Goal: Task Accomplishment & Management: Manage account settings

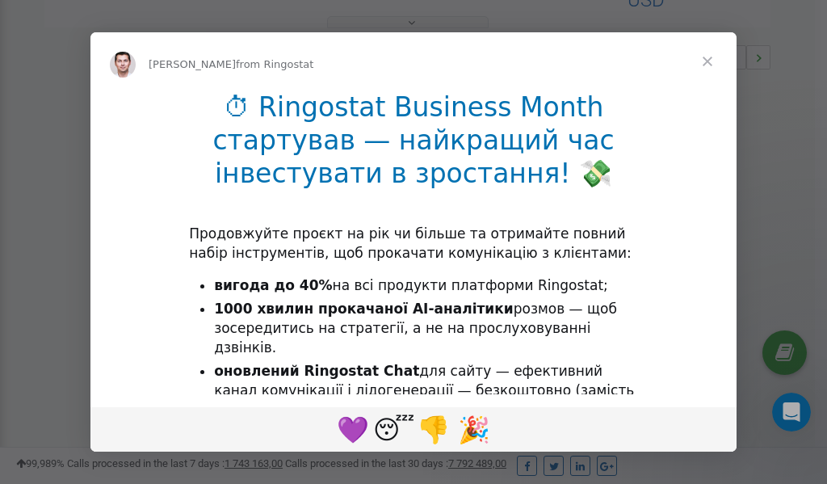
click at [710, 60] on span "Close" at bounding box center [707, 61] width 58 height 58
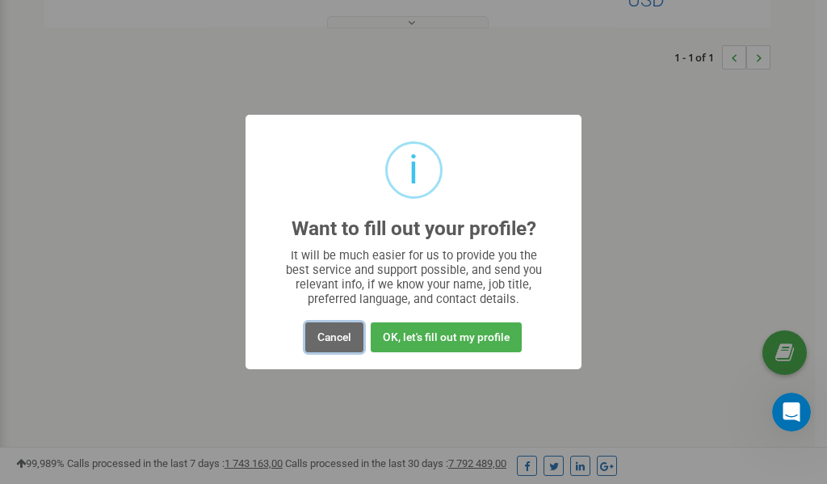
click at [337, 336] on button "Cancel" at bounding box center [334, 337] width 58 height 30
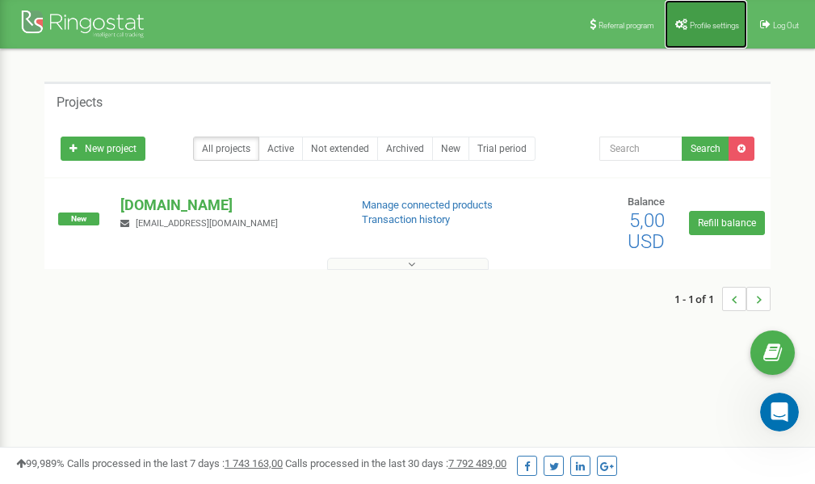
click at [706, 27] on span "Profile settings" at bounding box center [713, 25] width 49 height 9
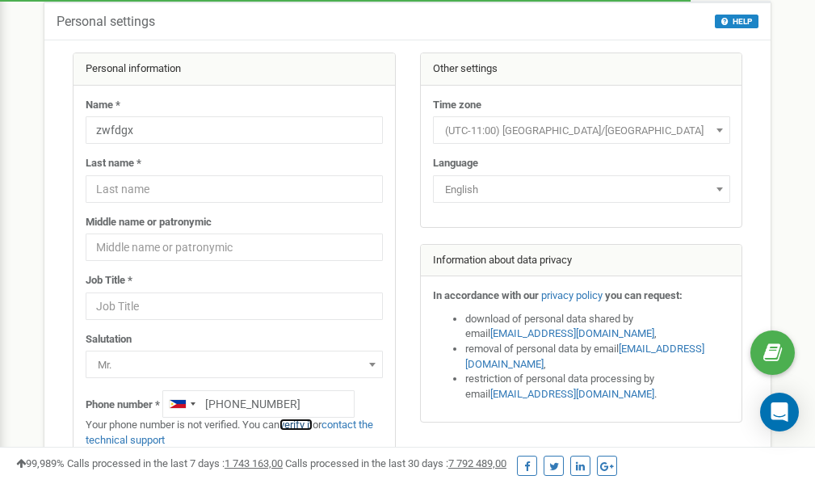
click at [304, 424] on link "verify it" at bounding box center [295, 424] width 33 height 12
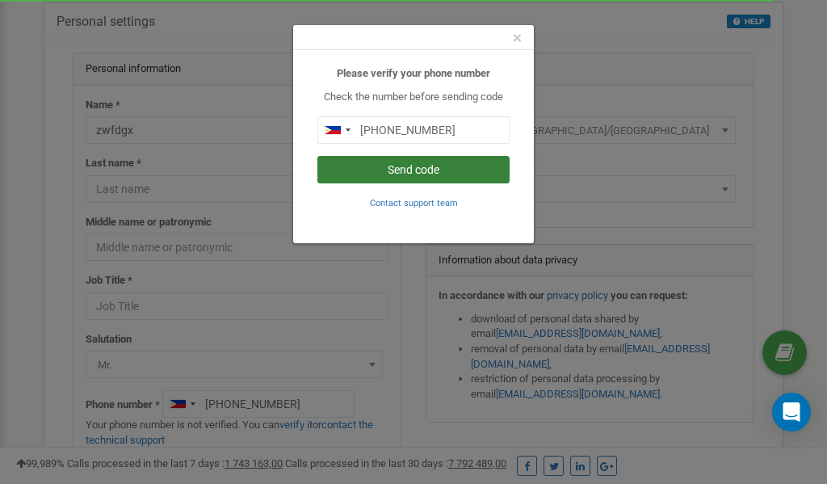
click at [376, 170] on button "Send code" at bounding box center [413, 169] width 192 height 27
